Goal: Transaction & Acquisition: Purchase product/service

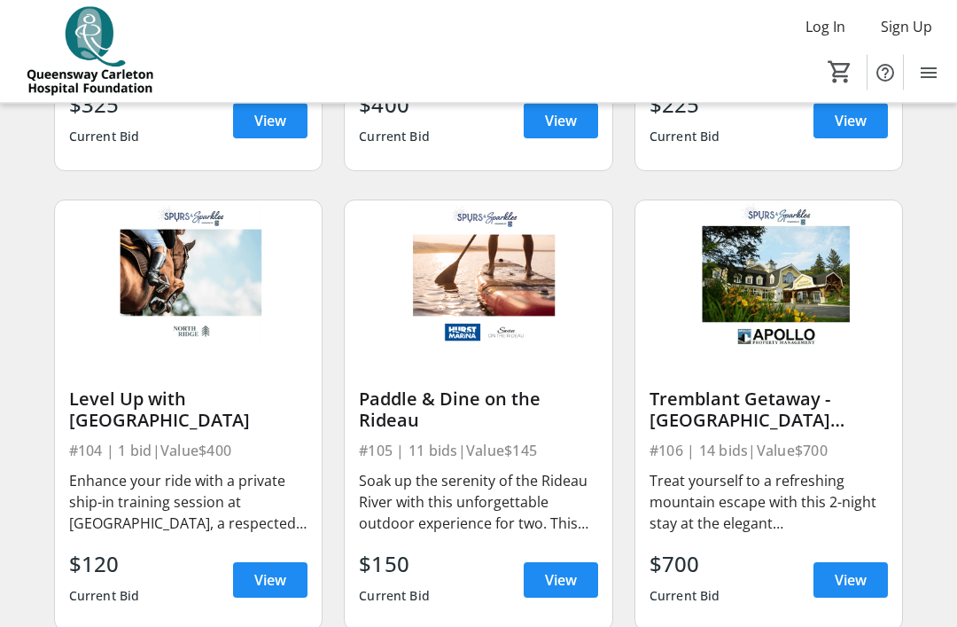
scroll to position [519, 0]
click at [856, 511] on div "Treat yourself to a refreshing mountain escape with this 2-night stay at the el…" at bounding box center [769, 502] width 239 height 64
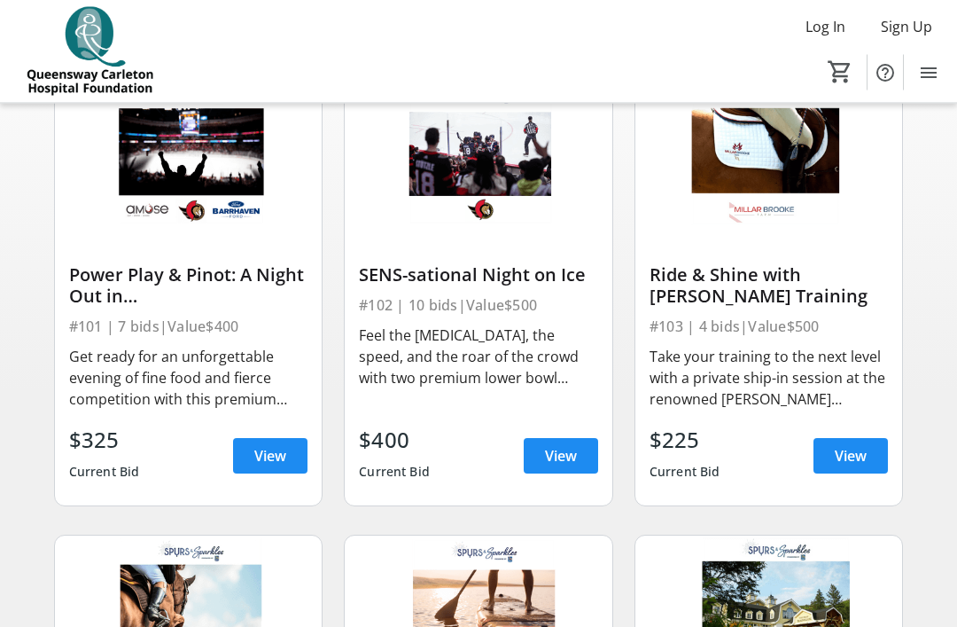
scroll to position [184, 0]
click at [550, 448] on span "View" at bounding box center [561, 455] width 32 height 21
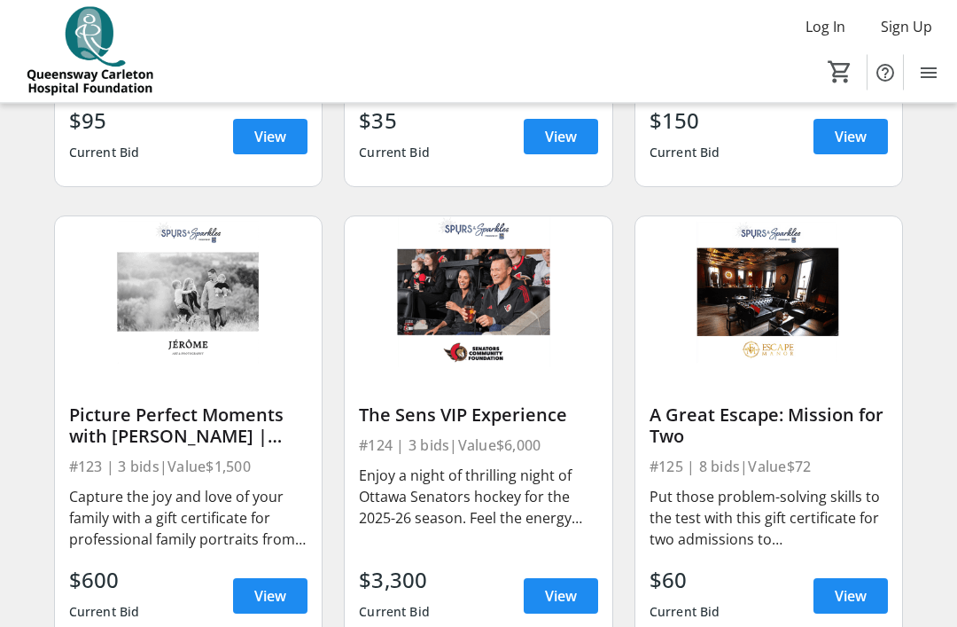
scroll to position [3258, 0]
click at [564, 599] on span "View" at bounding box center [561, 595] width 32 height 21
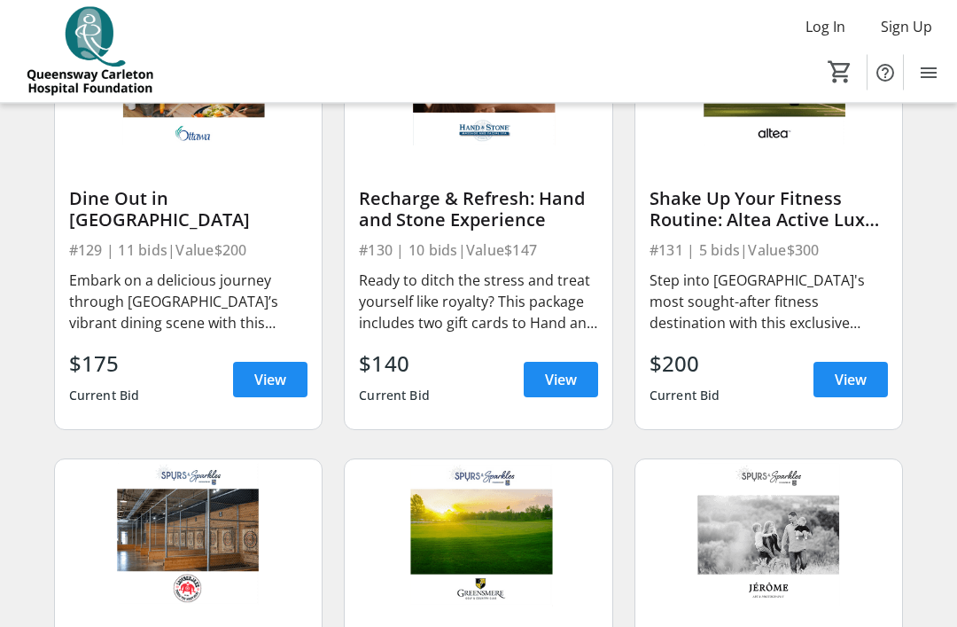
scroll to position [4392, 0]
click at [267, 372] on span "View" at bounding box center [270, 379] width 32 height 21
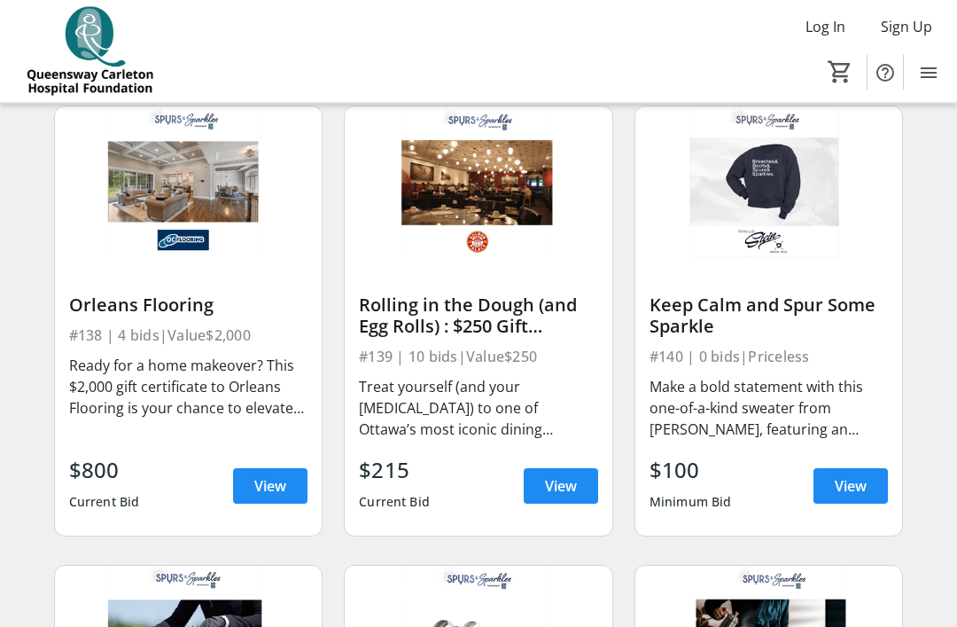
scroll to position [5663, 0]
click at [555, 478] on span "View" at bounding box center [561, 485] width 32 height 21
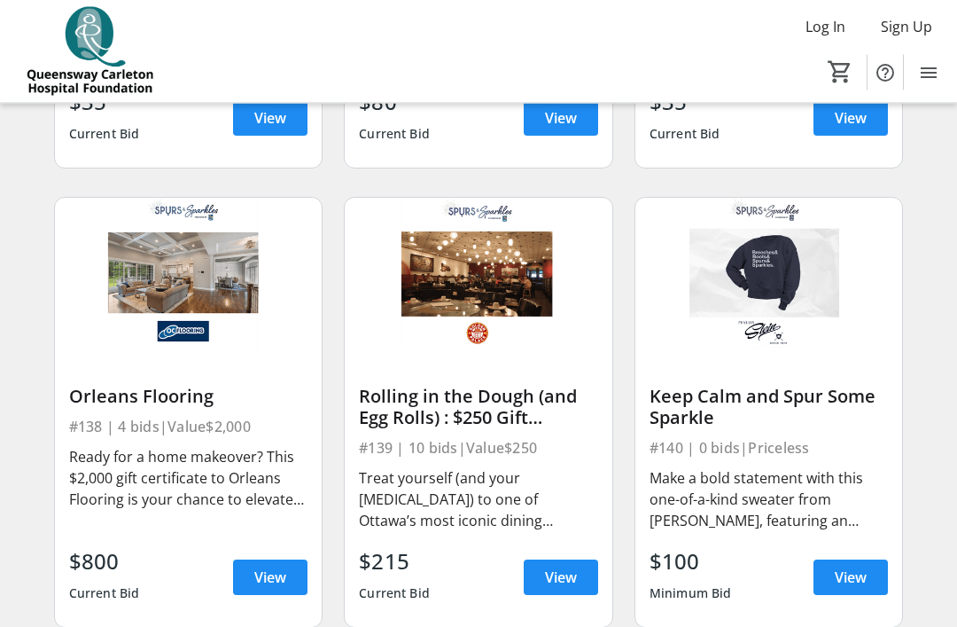
scroll to position [5566, 0]
